Goal: Find specific page/section: Find specific page/section

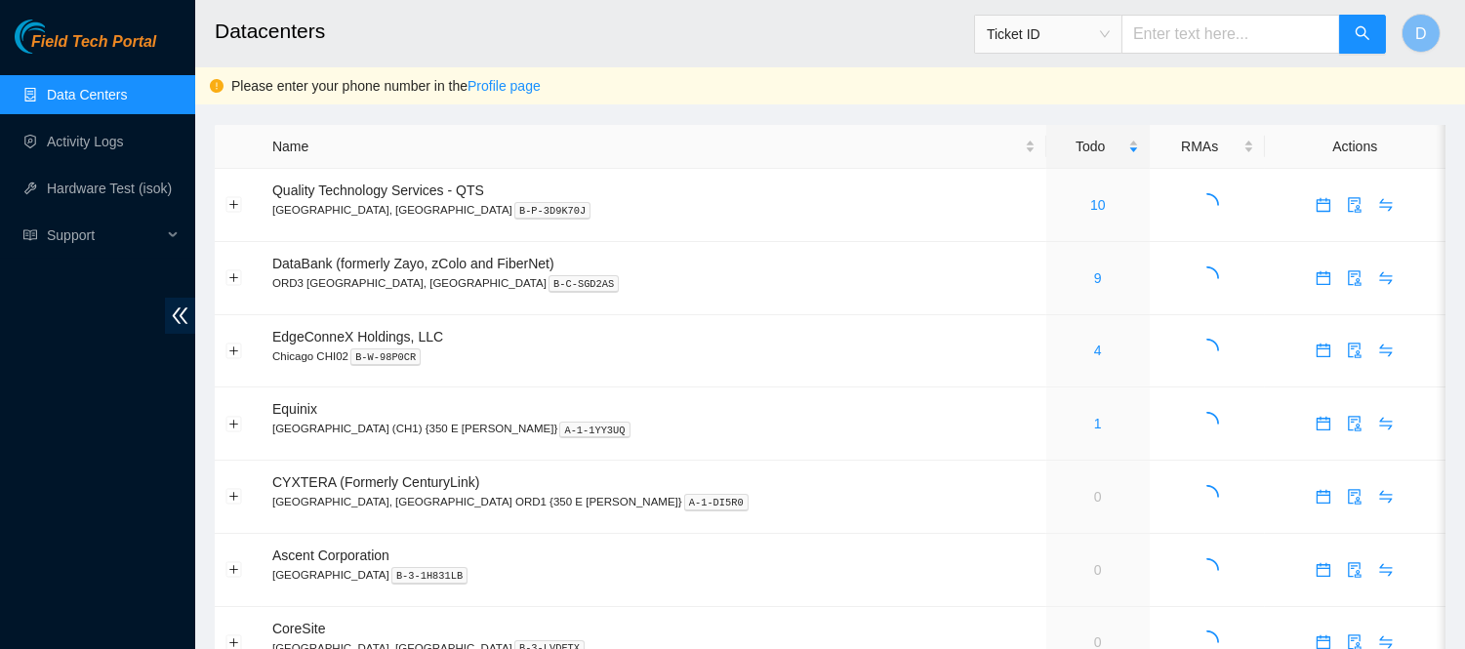
click at [650, 8] on h2 "Datacenters" at bounding box center [714, 31] width 998 height 62
